Goal: Find specific page/section

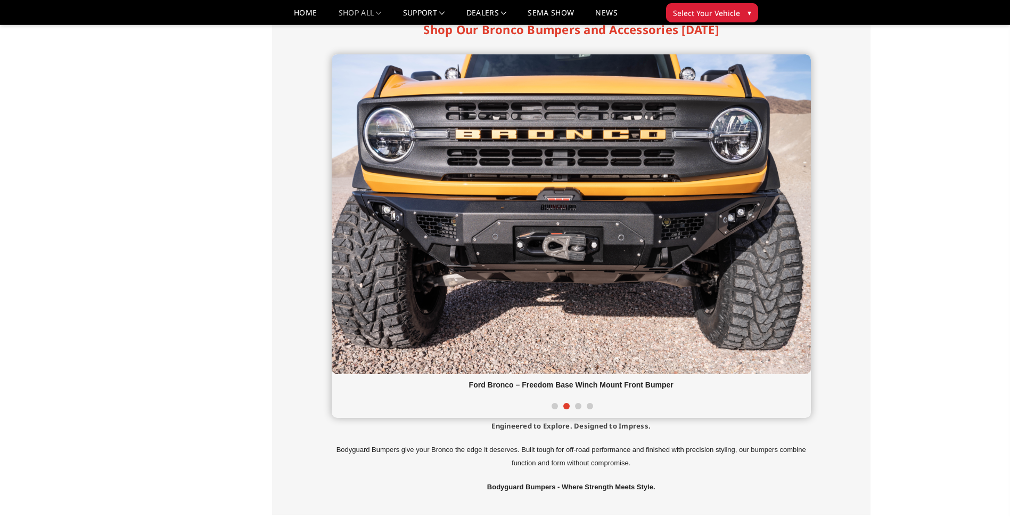
scroll to position [266, 0]
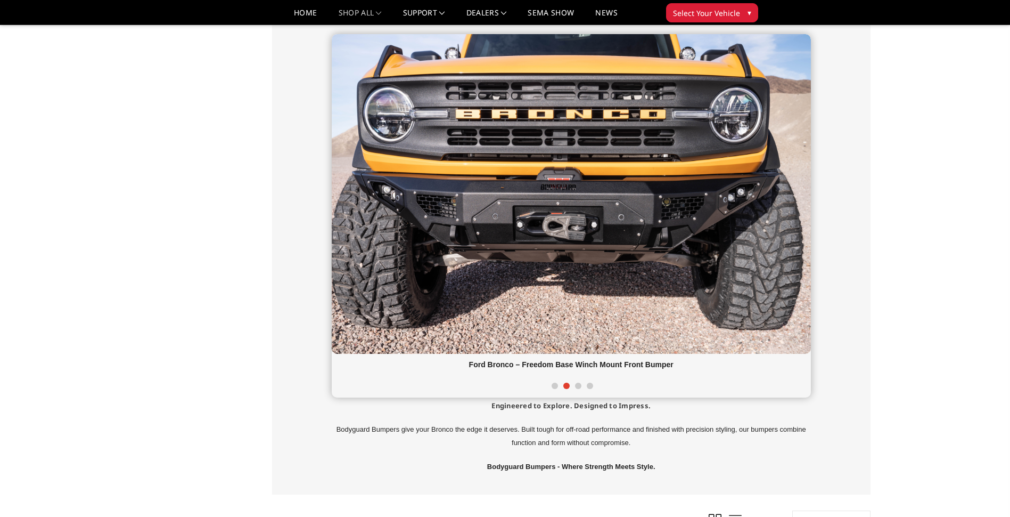
click at [579, 386] on span at bounding box center [578, 385] width 6 height 6
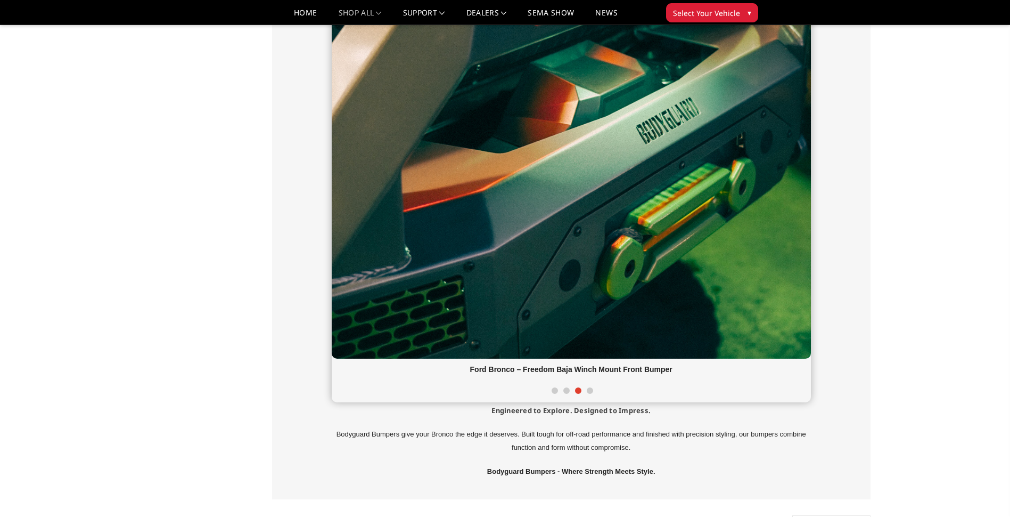
scroll to position [692, 0]
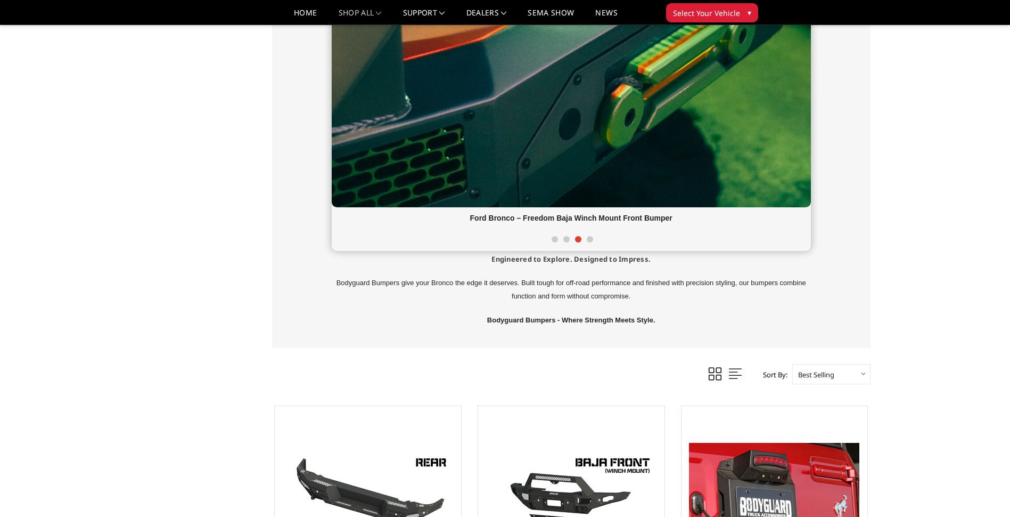
click at [590, 241] on span at bounding box center [590, 239] width 6 height 6
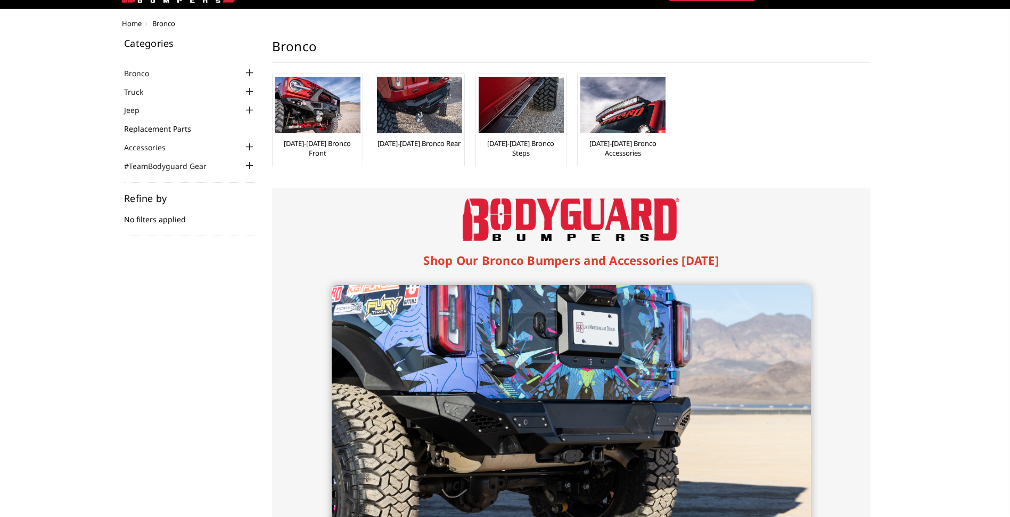
scroll to position [0, 0]
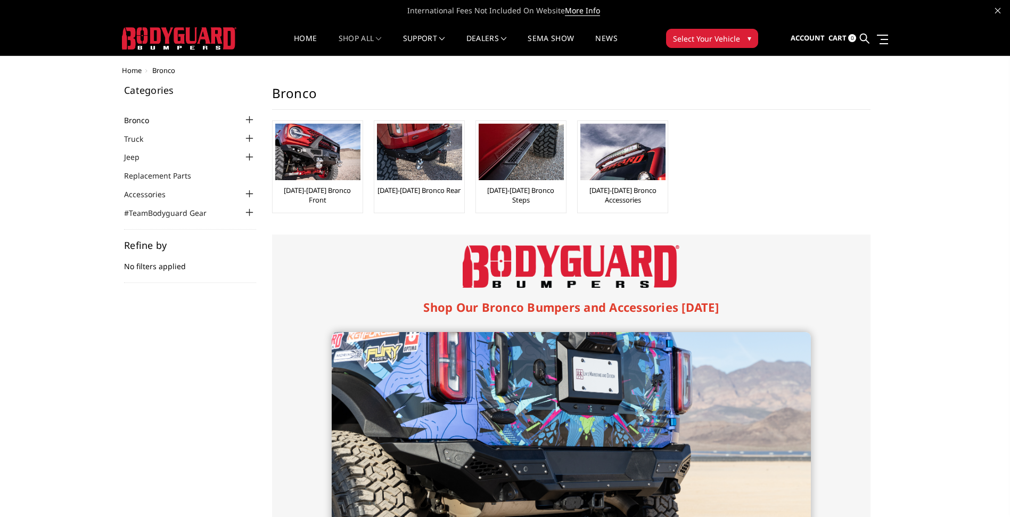
click at [142, 118] on link "Bronco" at bounding box center [143, 119] width 38 height 11
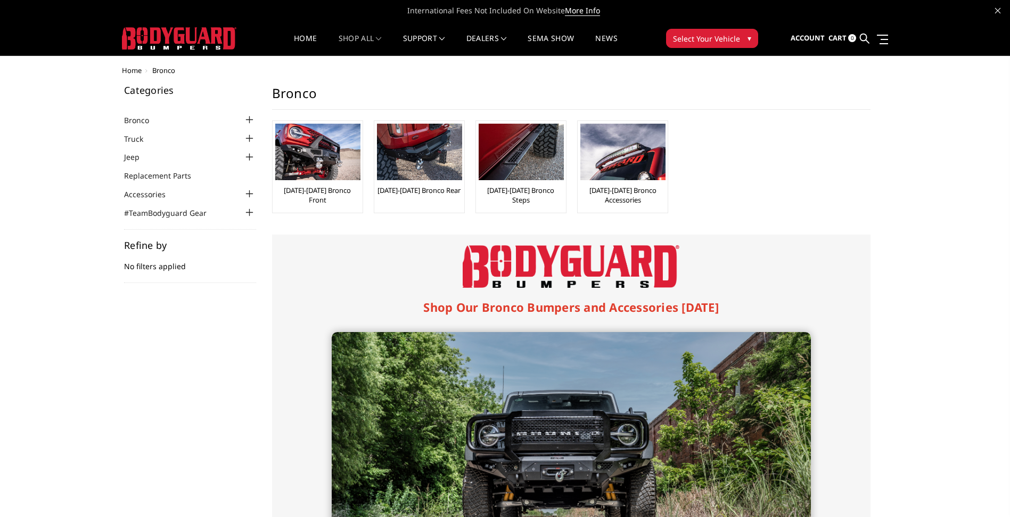
click at [334, 148] on img at bounding box center [317, 152] width 85 height 56
click at [333, 151] on img at bounding box center [317, 152] width 85 height 56
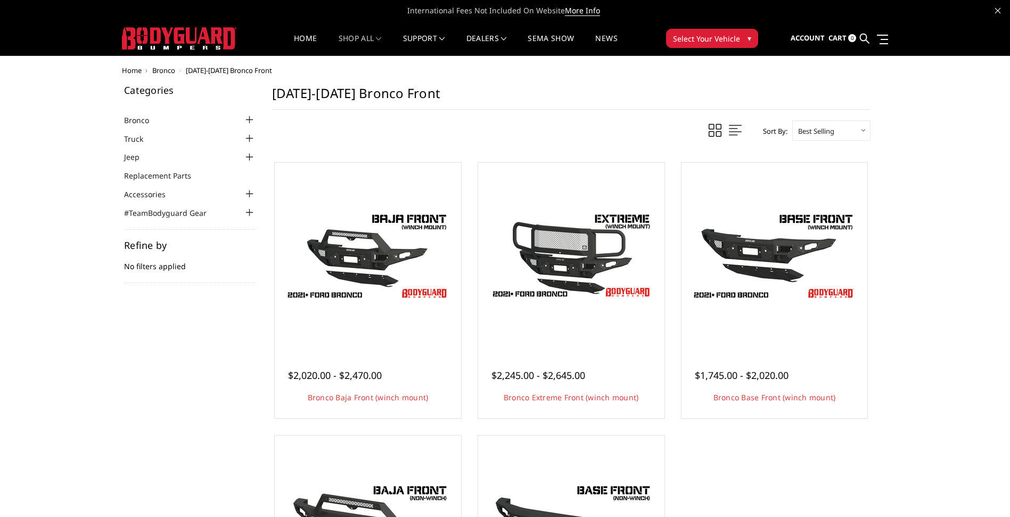
click at [250, 119] on div at bounding box center [249, 119] width 13 height 13
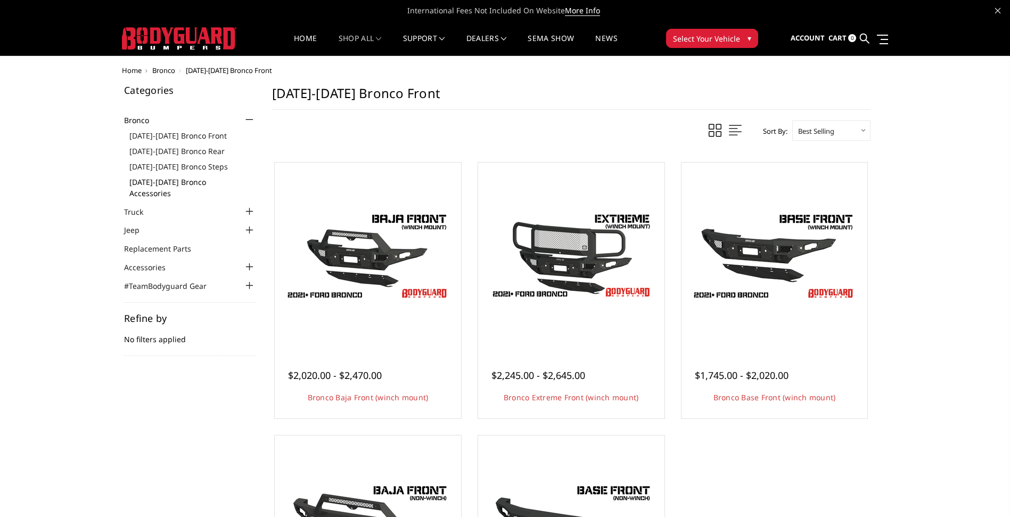
click at [186, 183] on link "[DATE]-[DATE] Bronco Accessories" at bounding box center [192, 187] width 127 height 22
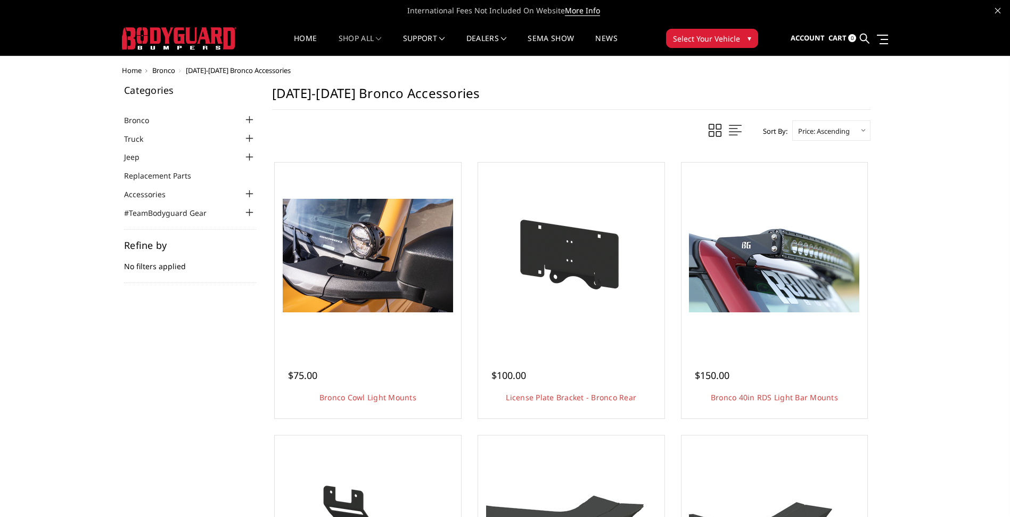
click at [250, 120] on div at bounding box center [249, 119] width 13 height 13
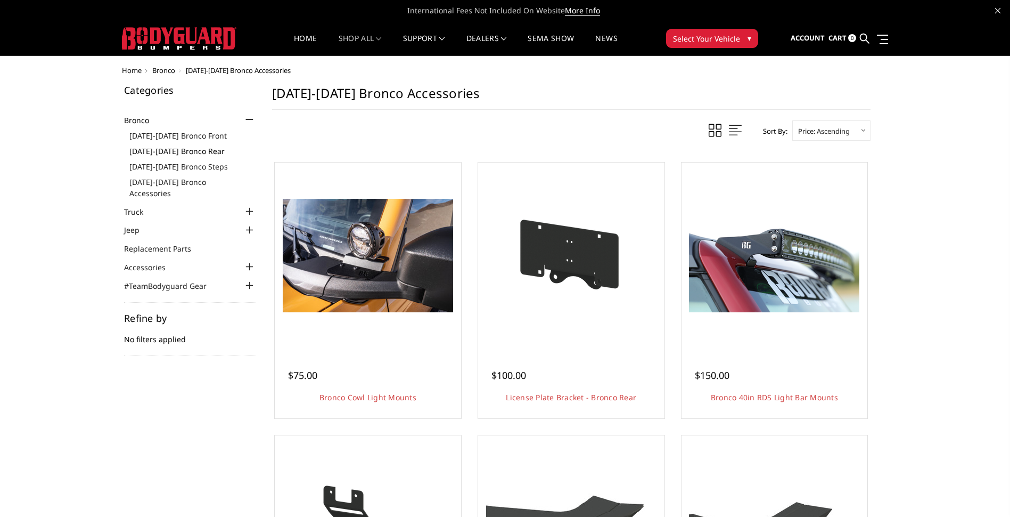
click at [207, 150] on link "[DATE]-[DATE] Bronco Rear" at bounding box center [192, 150] width 127 height 11
